Goal: Book appointment/travel/reservation

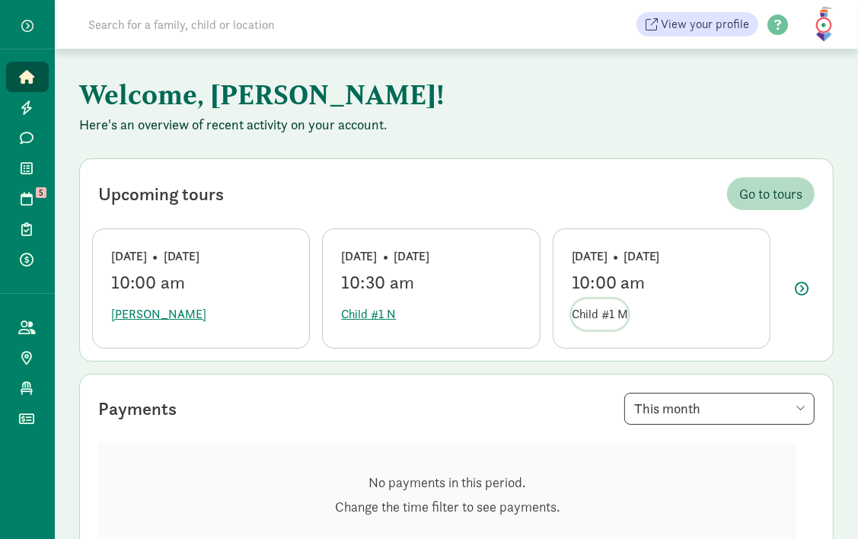
click at [609, 324] on button "Child #1 M" at bounding box center [600, 314] width 56 height 30
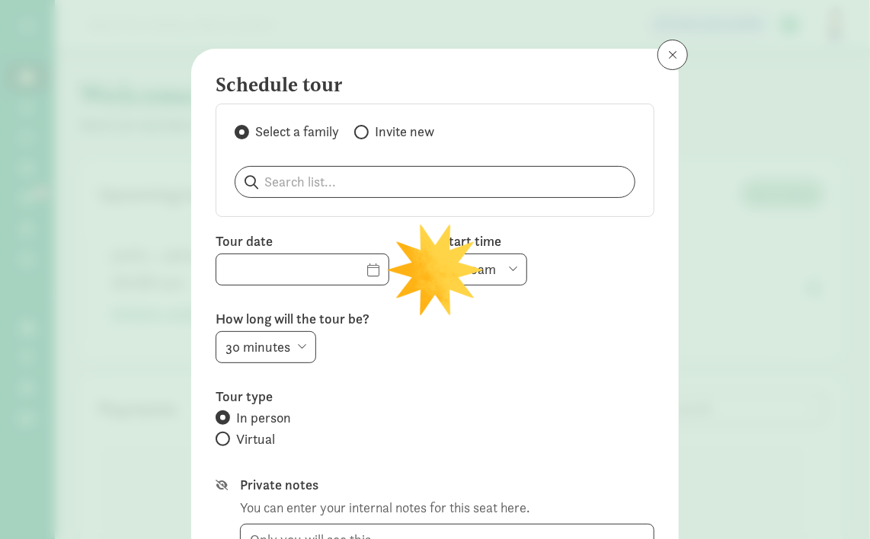
type input "[DATE]"
select select "10:00am"
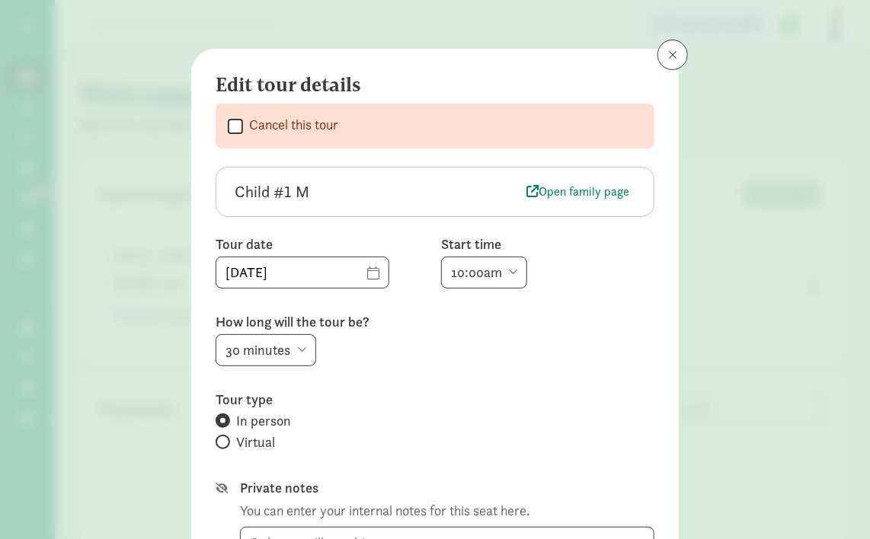
click at [145, 195] on div "Edit tour details  Cancel this tour Child #1 M Open family page Tour date [DAT…" at bounding box center [435, 269] width 870 height 539
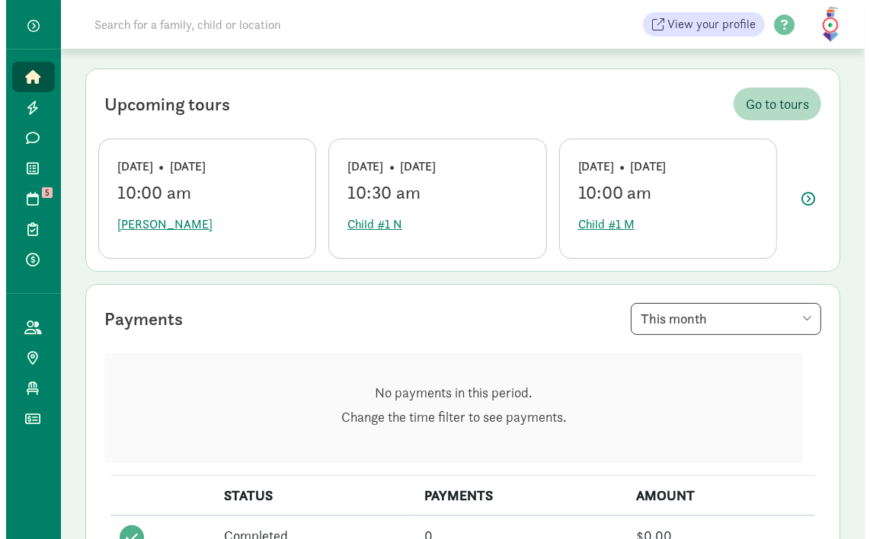
scroll to position [91, 0]
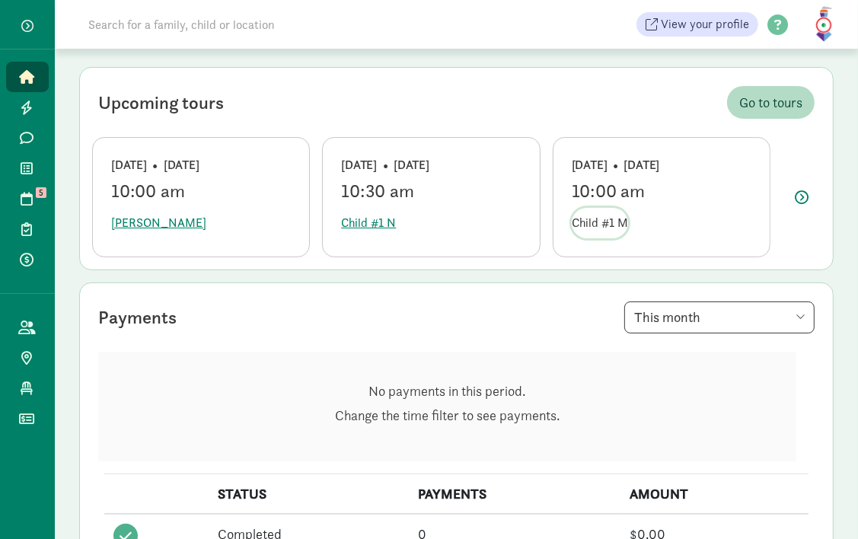
click at [596, 216] on span "Child #1 M" at bounding box center [600, 223] width 56 height 18
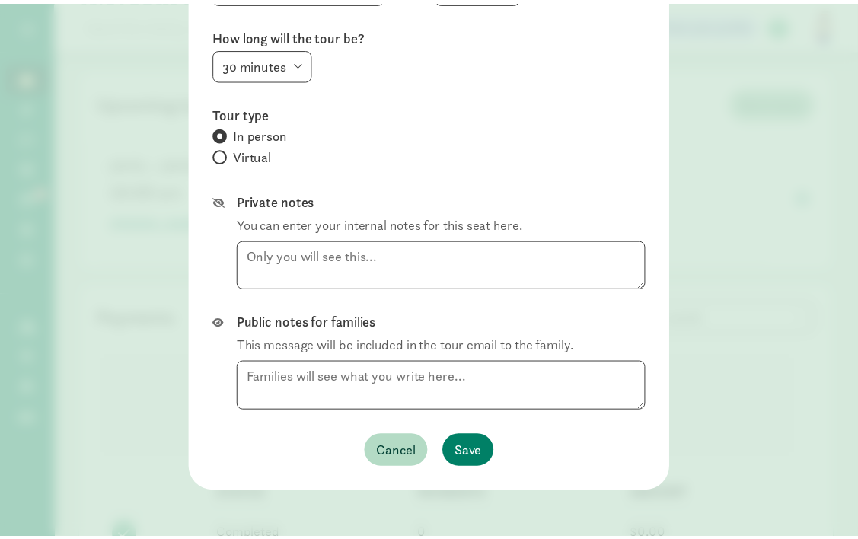
scroll to position [0, 0]
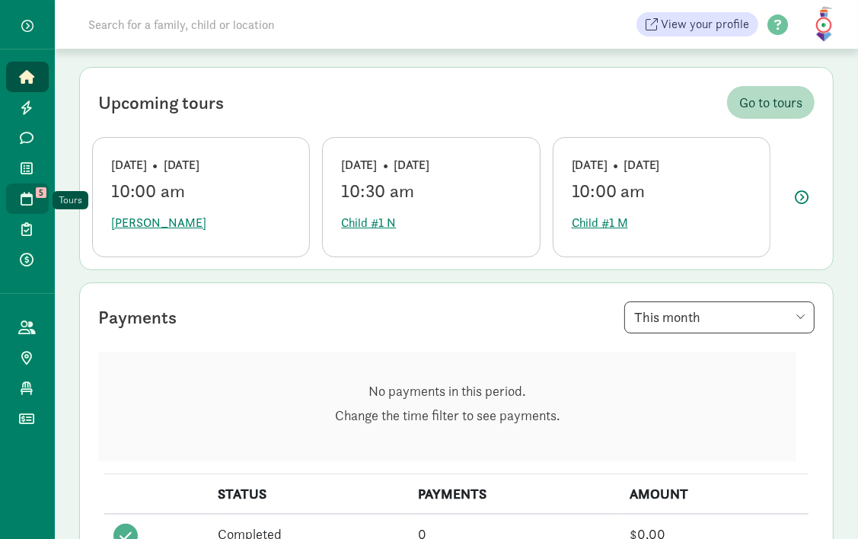
click at [30, 201] on icon at bounding box center [27, 199] width 12 height 14
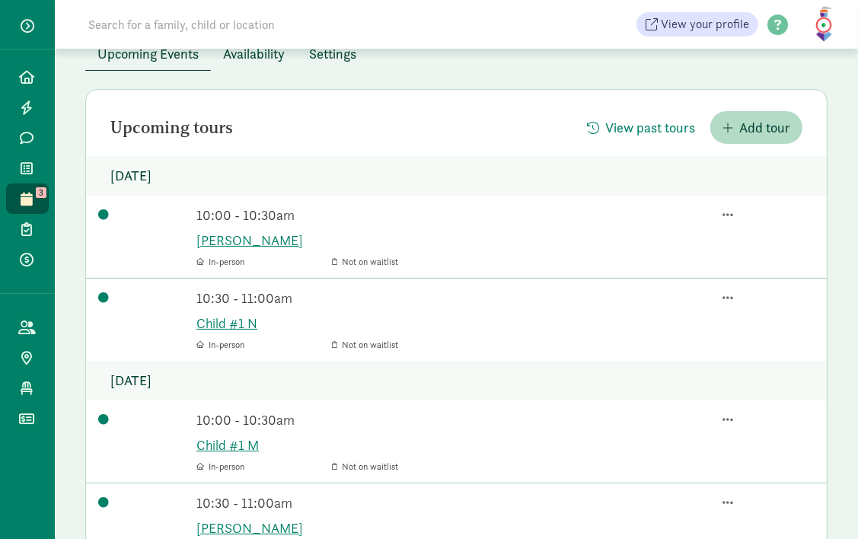
scroll to position [62, 0]
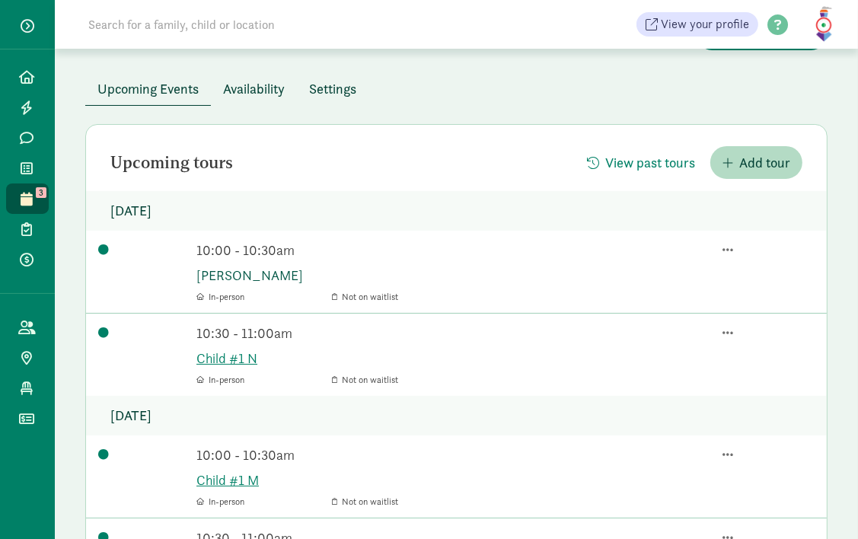
click at [241, 278] on link "[PERSON_NAME]" at bounding box center [505, 275] width 618 height 21
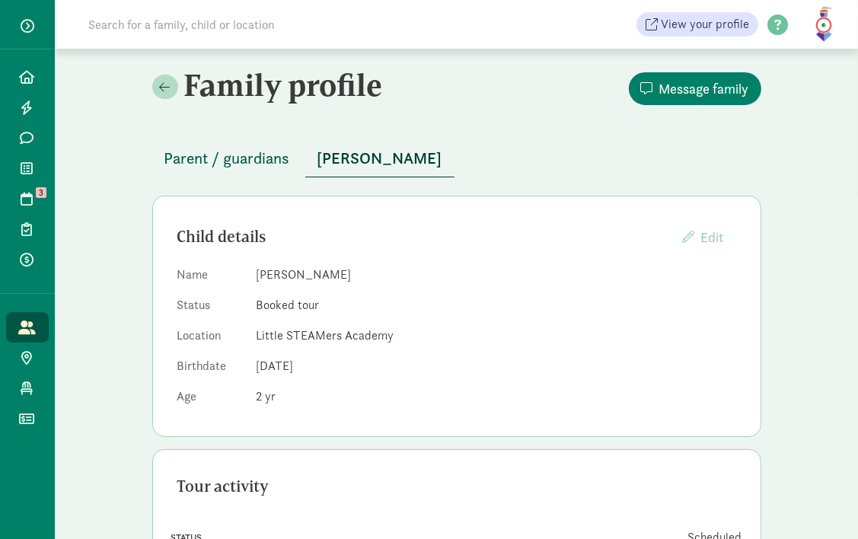
click at [229, 151] on span "Parent / guardians" at bounding box center [228, 158] width 126 height 24
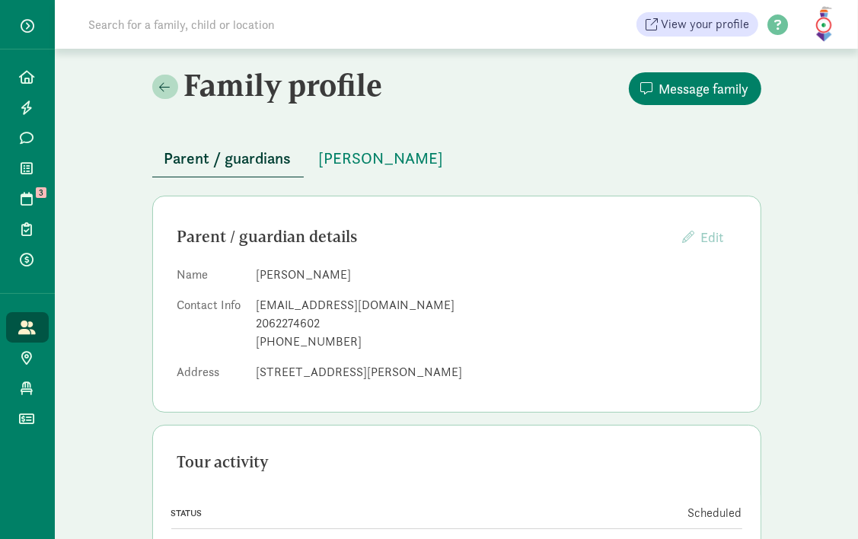
click at [229, 151] on span "Parent / guardians" at bounding box center [228, 158] width 127 height 24
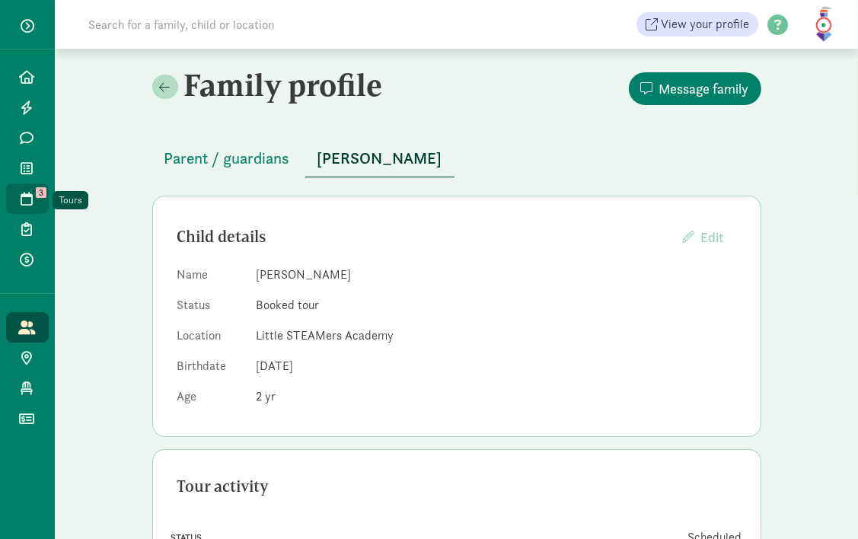
click at [24, 195] on icon at bounding box center [27, 199] width 12 height 14
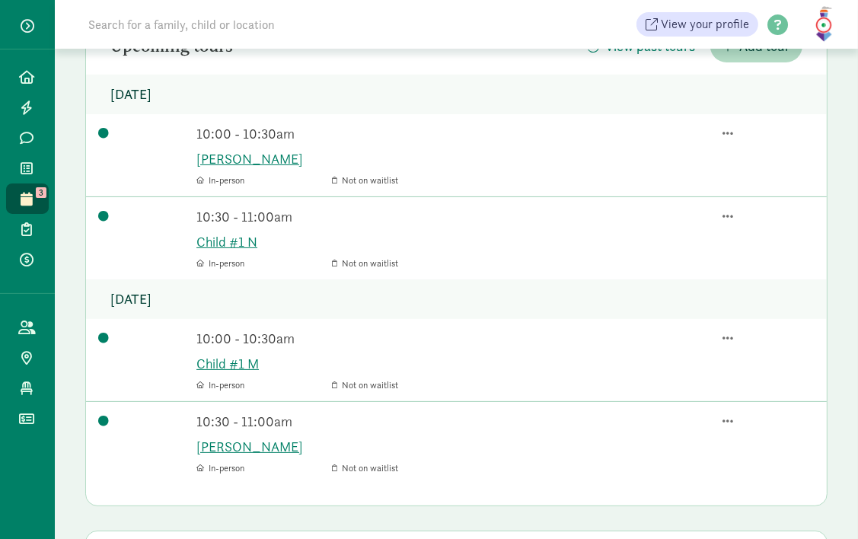
scroll to position [168, 0]
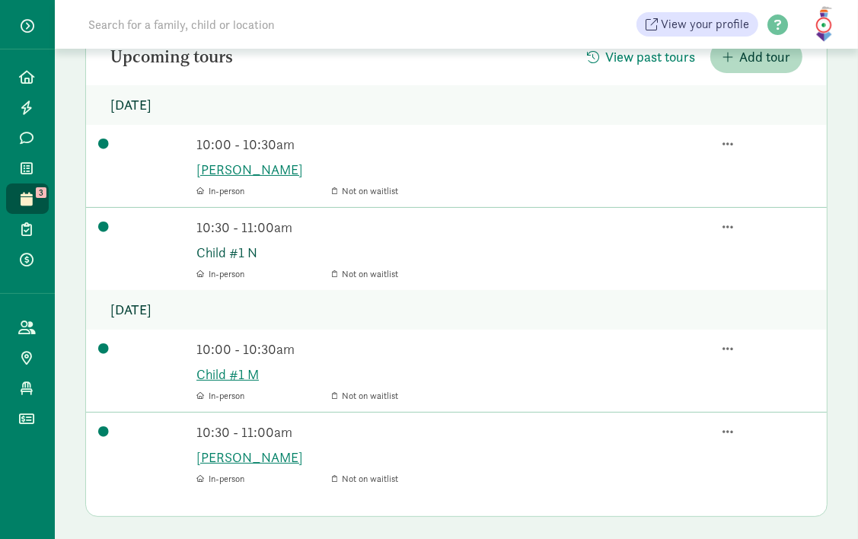
click at [223, 254] on link "Child #1 N" at bounding box center [505, 252] width 618 height 21
click at [25, 78] on icon at bounding box center [27, 77] width 15 height 14
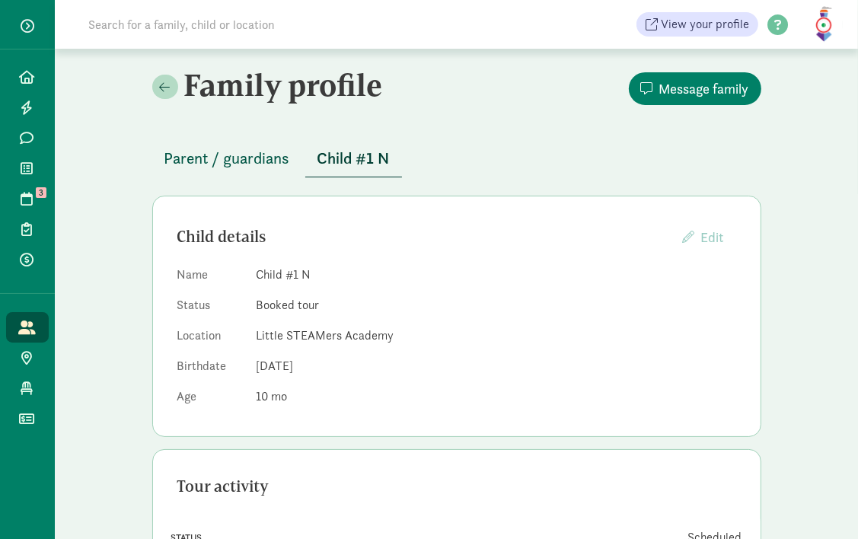
click at [225, 154] on span "Parent / guardians" at bounding box center [228, 158] width 126 height 24
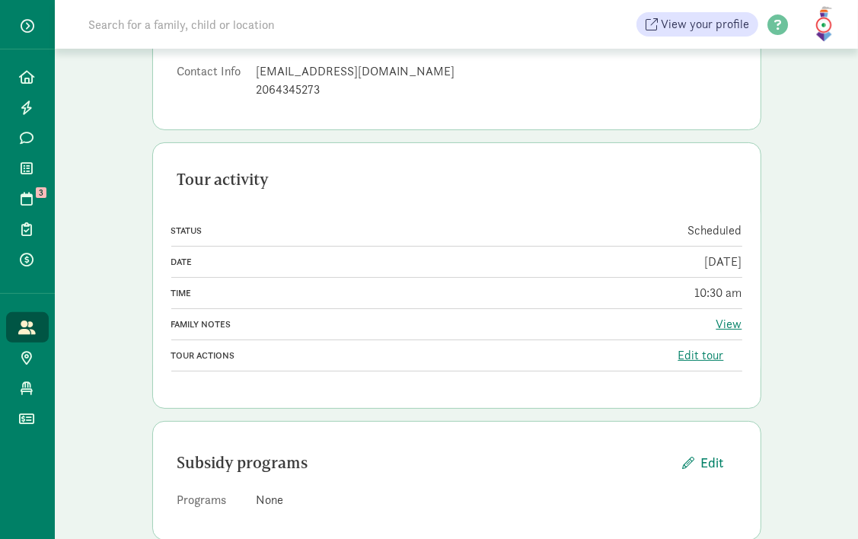
scroll to position [264, 0]
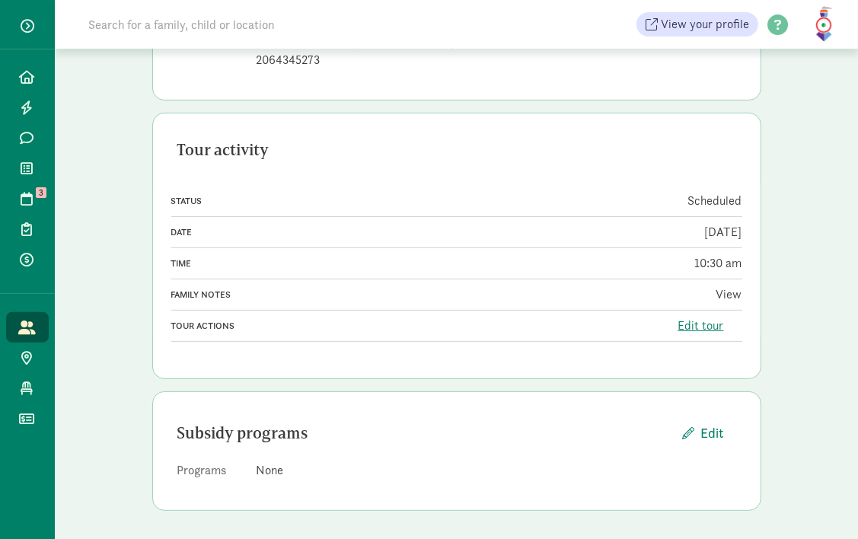
click at [737, 292] on link "View" at bounding box center [730, 294] width 26 height 16
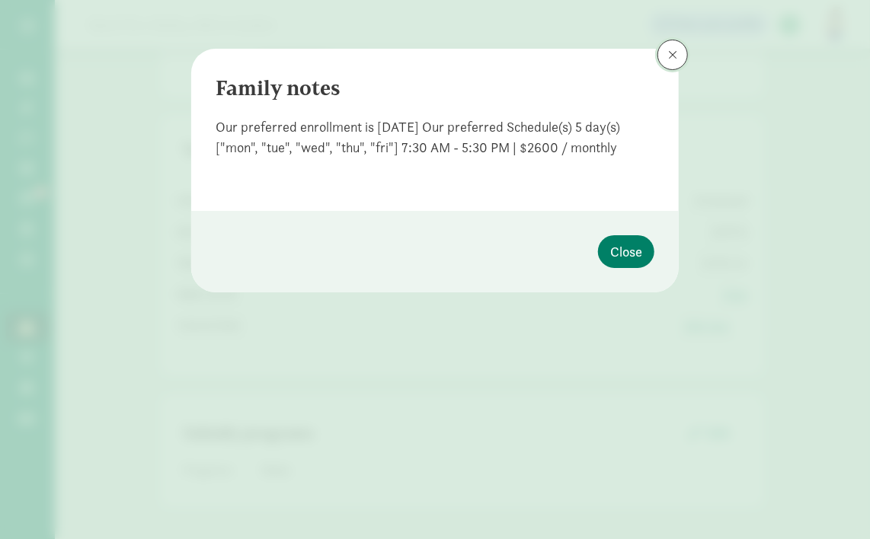
click at [671, 56] on span at bounding box center [672, 55] width 9 height 12
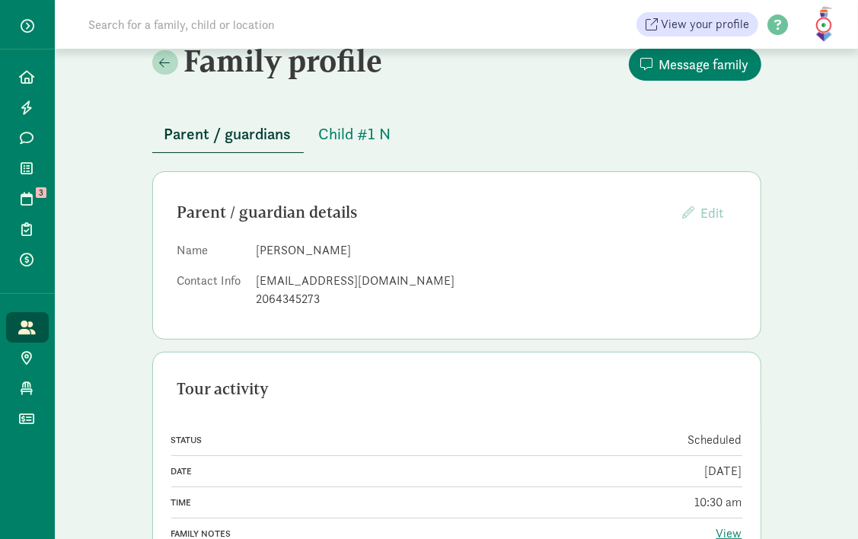
scroll to position [22, 0]
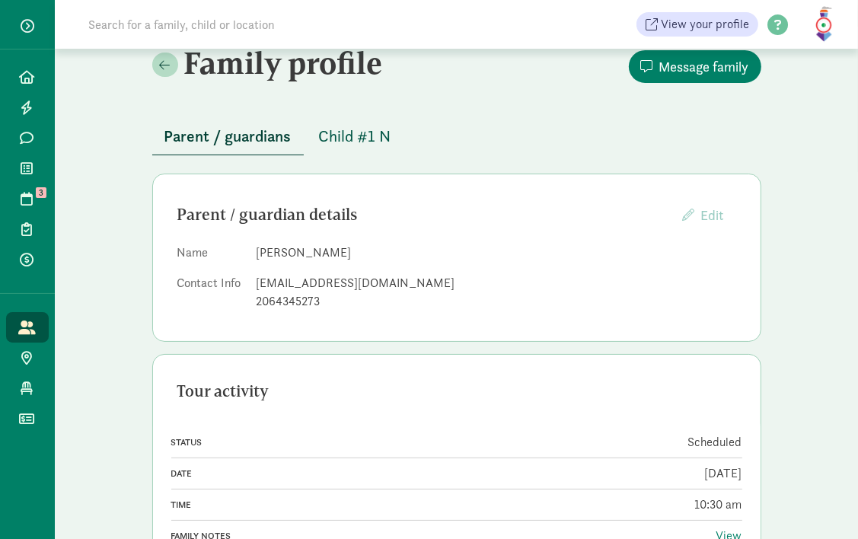
click at [338, 144] on span "Child #1 N" at bounding box center [355, 136] width 72 height 24
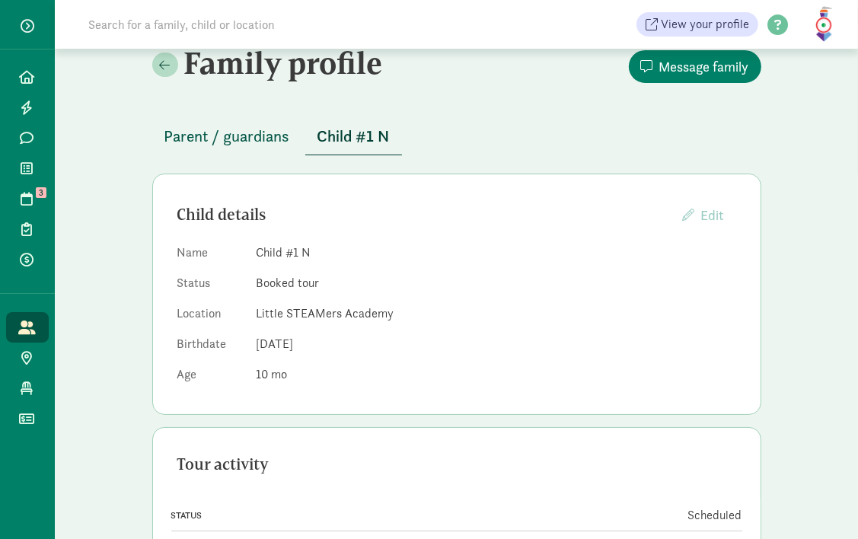
click at [219, 128] on span "Parent / guardians" at bounding box center [228, 136] width 126 height 24
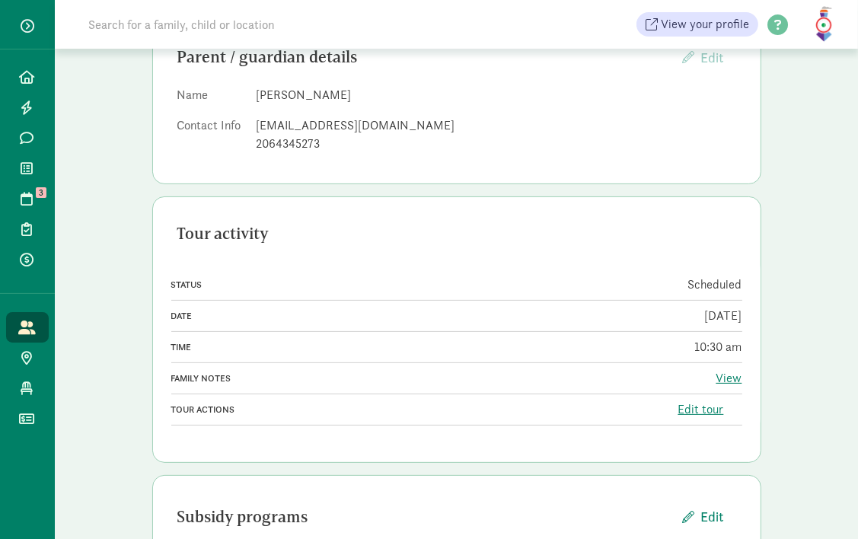
scroll to position [190, 0]
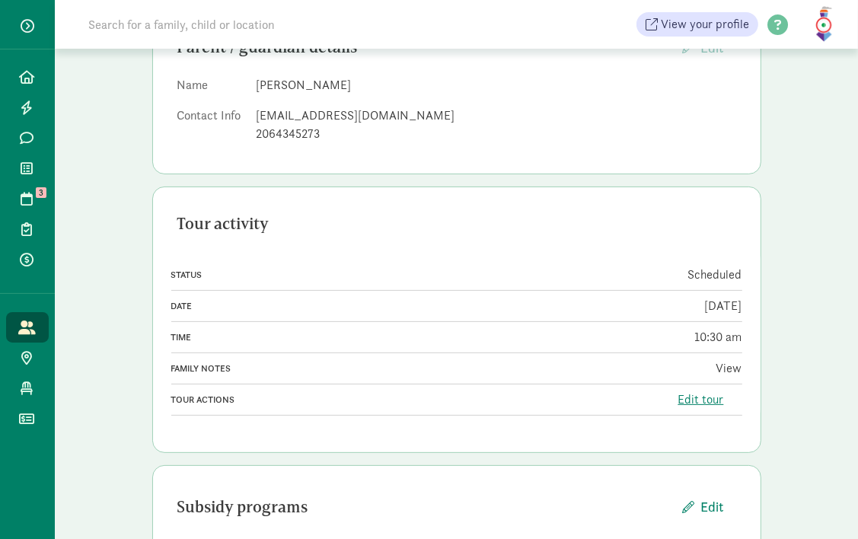
click at [725, 372] on link "View" at bounding box center [730, 368] width 26 height 16
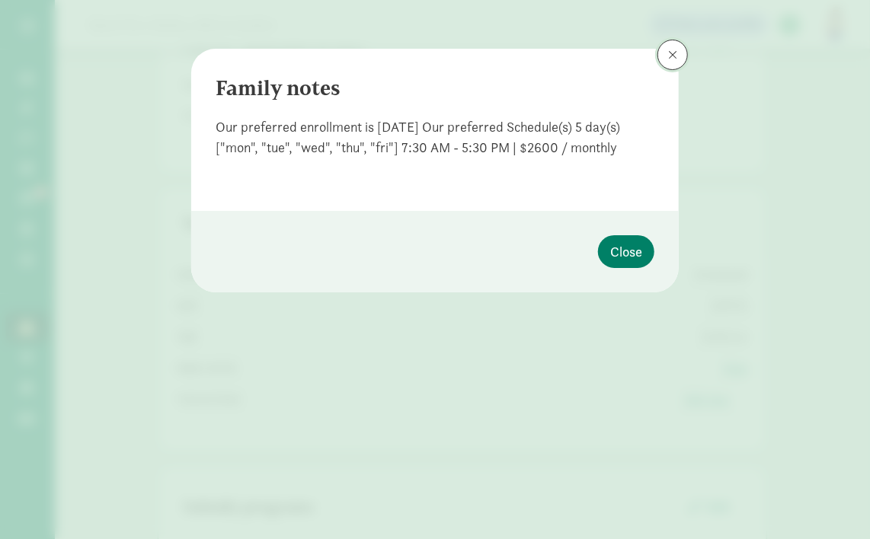
click at [668, 57] on span at bounding box center [672, 55] width 9 height 12
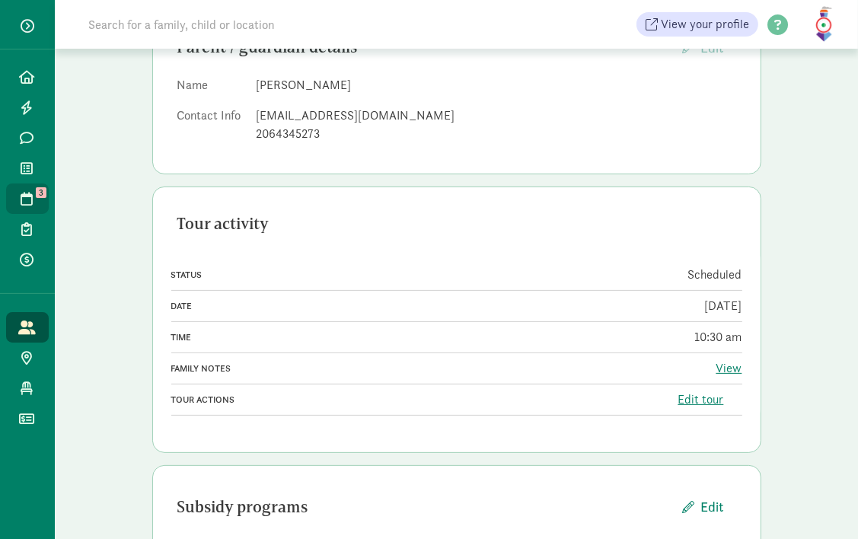
click at [22, 196] on icon at bounding box center [27, 199] width 12 height 14
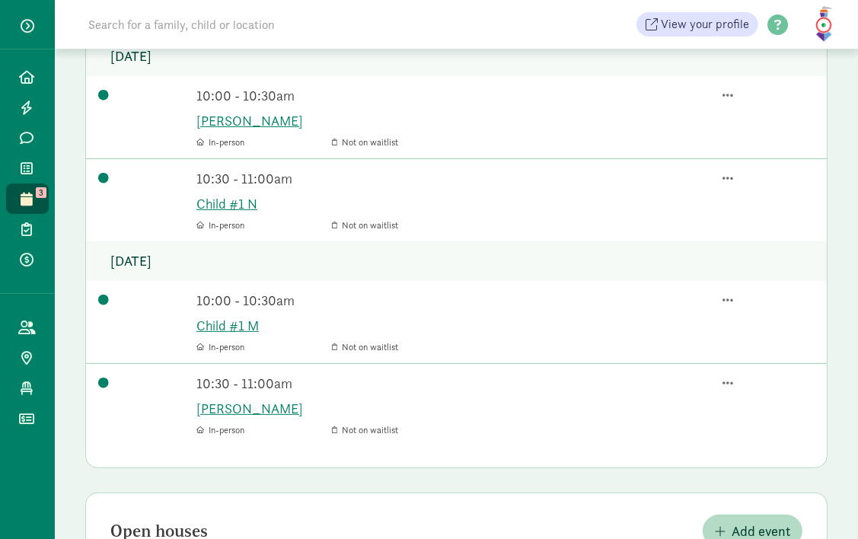
scroll to position [262, 0]
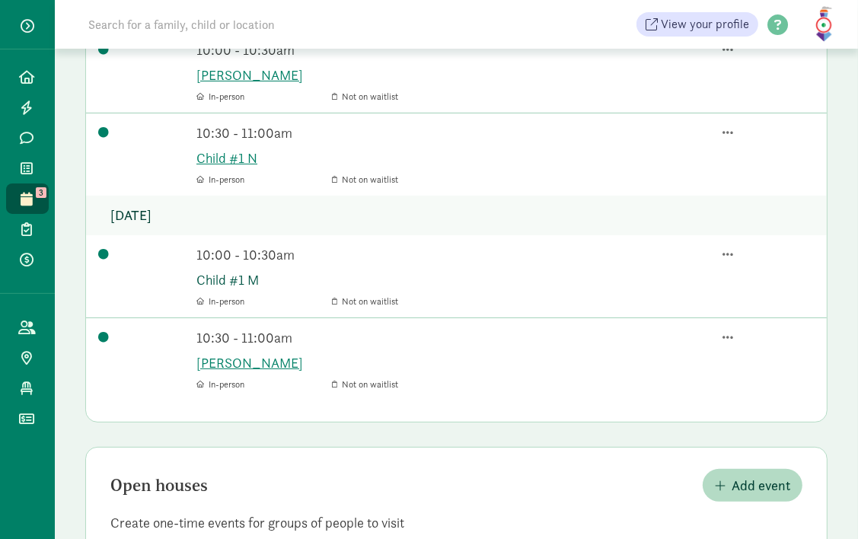
click at [216, 273] on link "Child #1 M" at bounding box center [505, 280] width 618 height 21
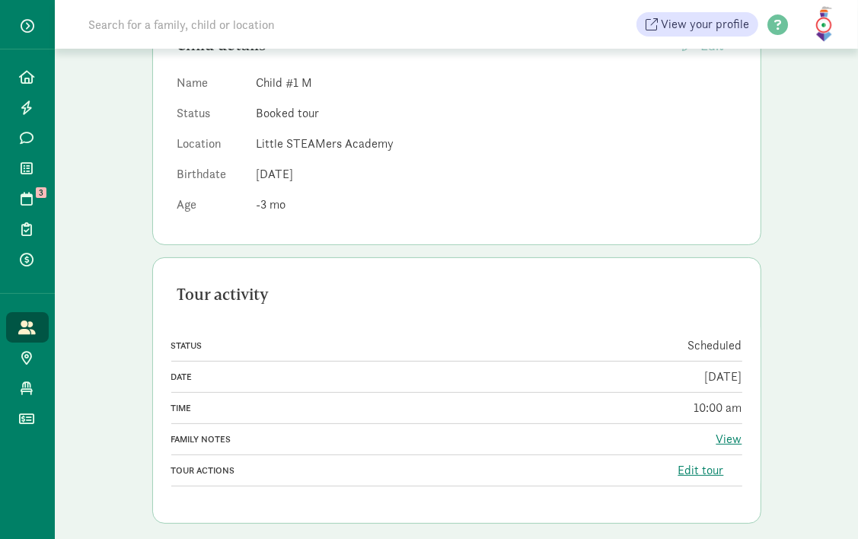
scroll to position [206, 0]
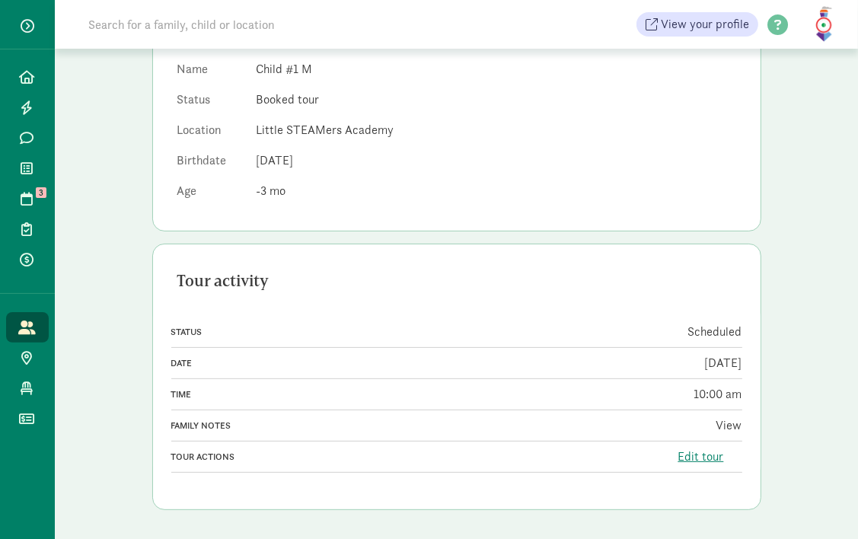
click at [730, 420] on link "View" at bounding box center [730, 425] width 26 height 16
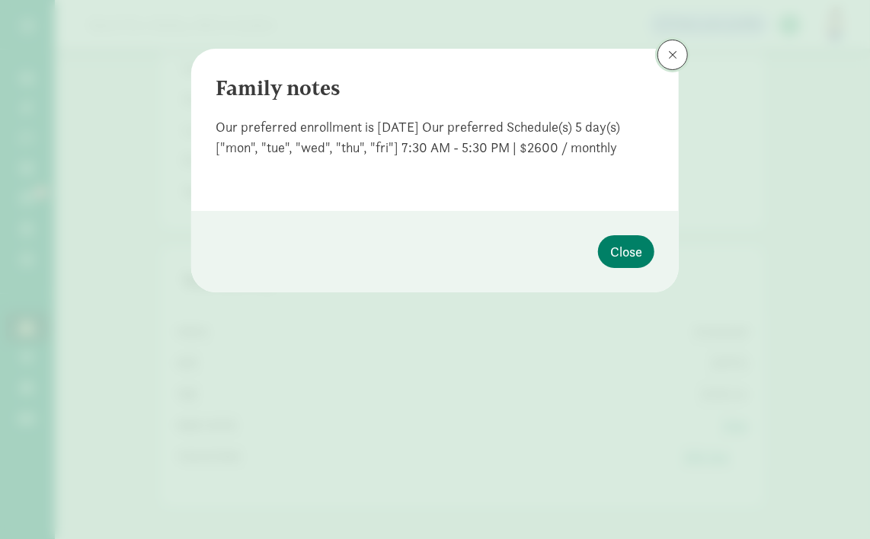
click at [672, 52] on span at bounding box center [672, 55] width 9 height 12
